Goal: Information Seeking & Learning: Stay updated

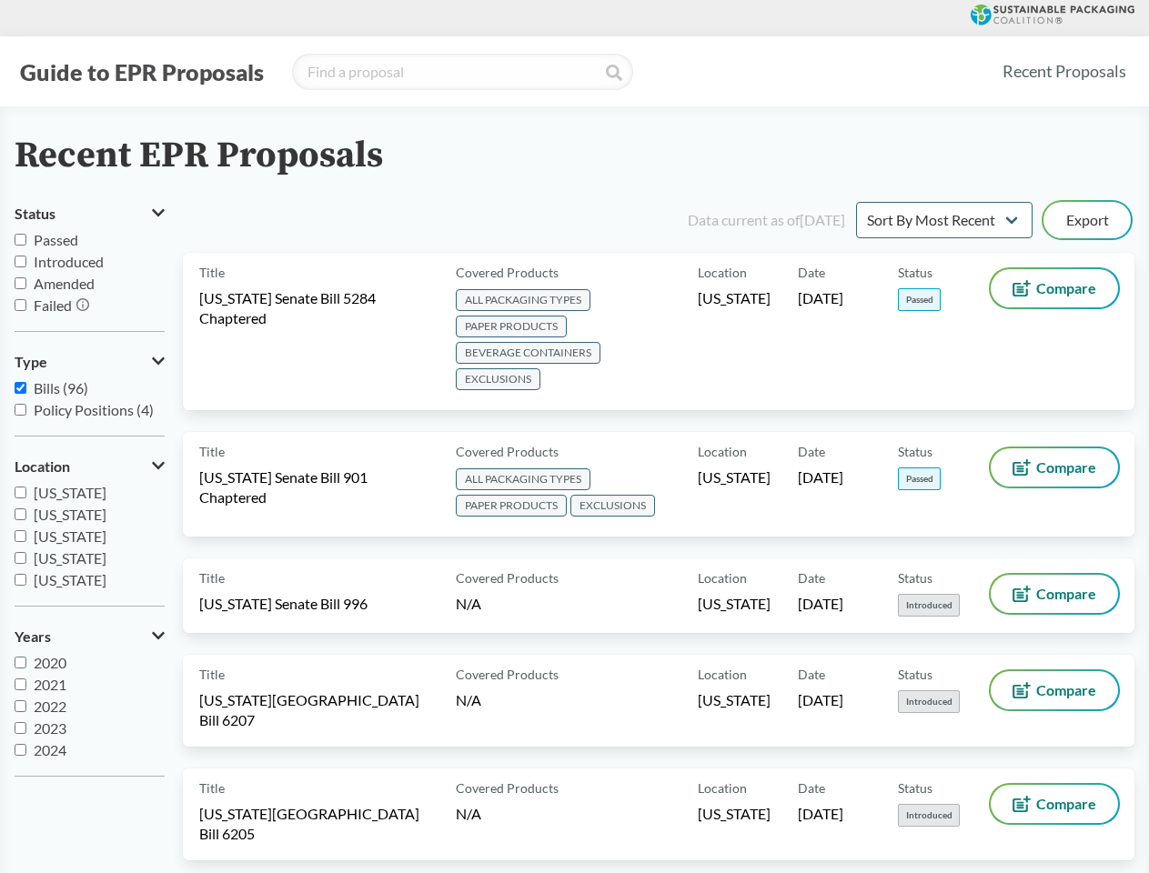
click at [141, 72] on button "Guide to EPR Proposals" at bounding box center [142, 71] width 255 height 29
click at [89, 214] on button "Status" at bounding box center [90, 213] width 150 height 31
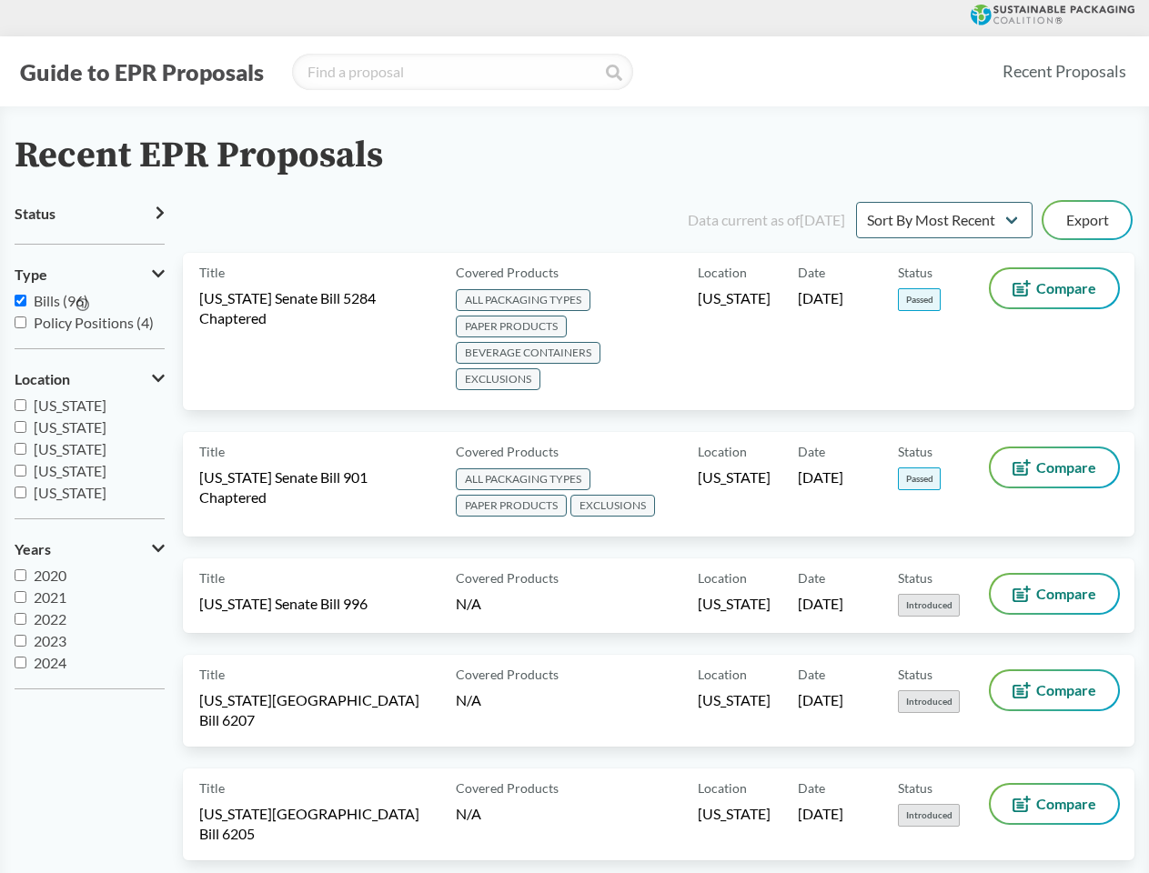
click at [84, 306] on icon at bounding box center [82, 304] width 13 height 13
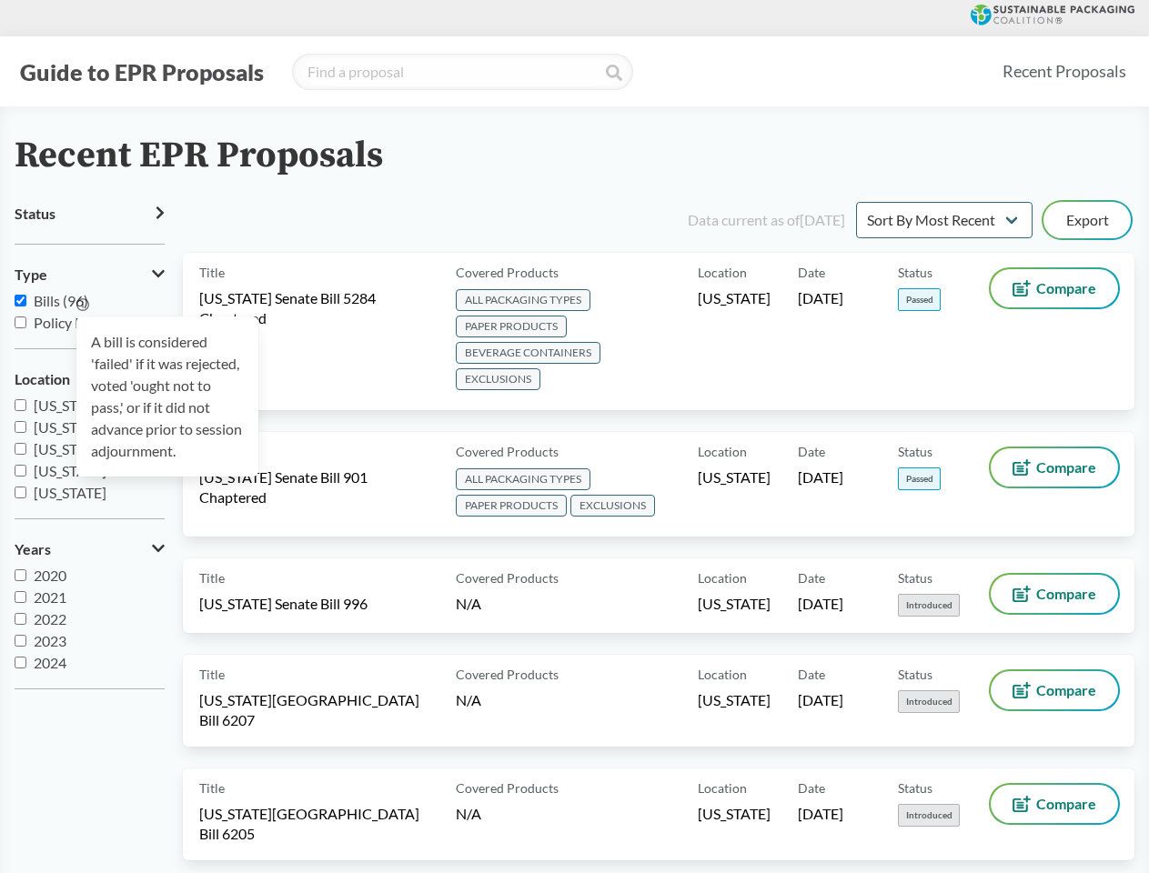
click at [89, 362] on div "A bill is considered 'failed' if it was rejected, voted 'ought not to pass,' or…" at bounding box center [167, 397] width 182 height 160
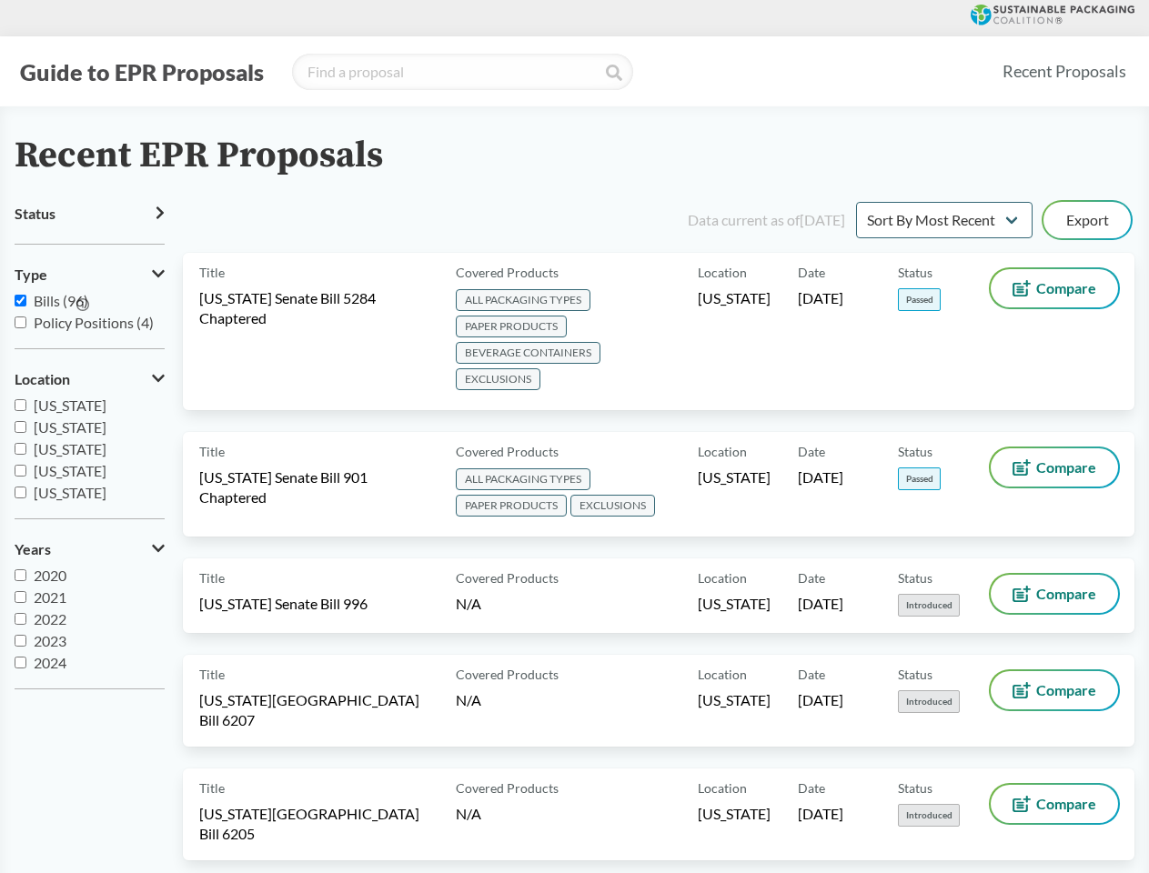
click at [89, 467] on span "[US_STATE]" at bounding box center [70, 470] width 73 height 17
click at [26, 467] on input "[US_STATE]" at bounding box center [21, 471] width 12 height 12
checkbox input "true"
